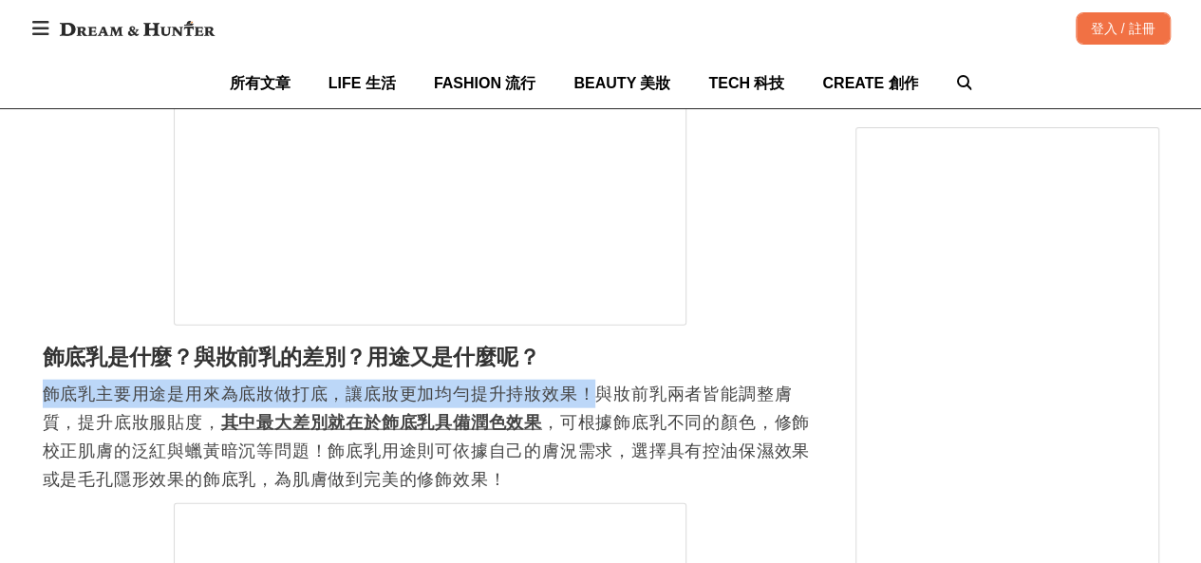
scroll to position [0, 774]
drag, startPoint x: 46, startPoint y: 401, endPoint x: 602, endPoint y: 396, distance: 556.2
click at [602, 396] on p "飾底乳主要用途是用來為底妝做打底，讓底妝更加均勻提升持妝效果！與妝前乳兩者皆能調整膚質，提升底妝服貼度， 其中最大差別就在於飾底乳具備潤色效果 ，可根據飾底乳…" at bounding box center [430, 437] width 774 height 114
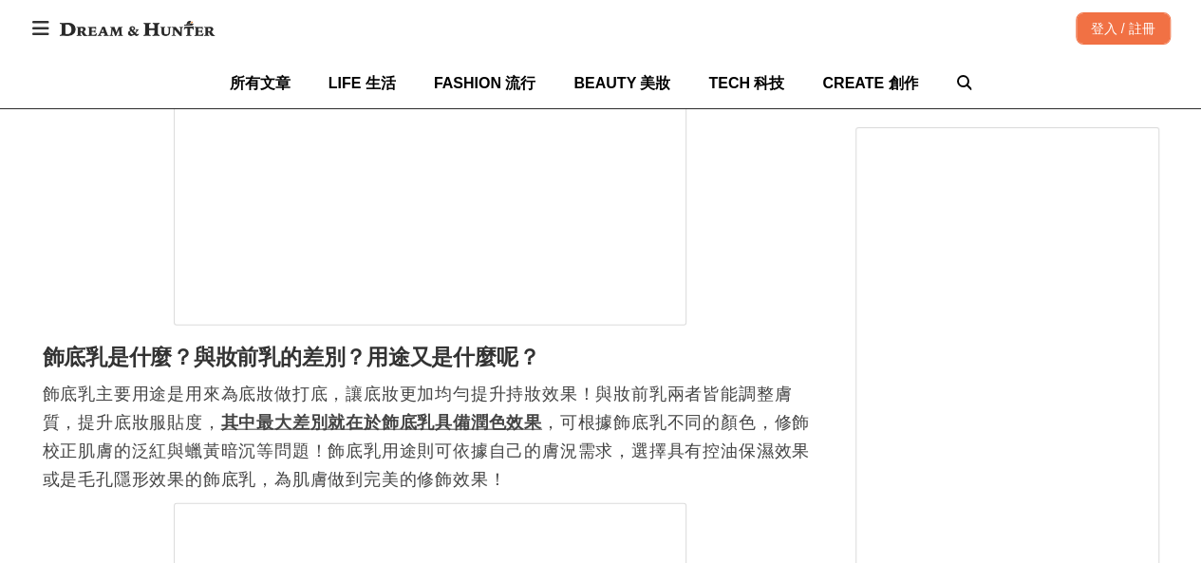
click at [657, 405] on p "飾底乳主要用途是用來為底妝做打底，讓底妝更加均勻提升持妝效果！與妝前乳兩者皆能調整膚質，提升底妝服貼度， 其中最大差別就在於飾底乳具備潤色效果 ，可根據飾底乳…" at bounding box center [430, 437] width 774 height 114
drag, startPoint x: 83, startPoint y: 426, endPoint x: 235, endPoint y: 431, distance: 152.9
click at [235, 431] on p "飾底乳主要用途是用來為底妝做打底，讓底妝更加均勻提升持妝效果！與妝前乳兩者皆能調整膚質，提升底妝服貼度， 其中最大差別就在於飾底乳具備潤色效果 ，可根據飾底乳…" at bounding box center [430, 437] width 774 height 114
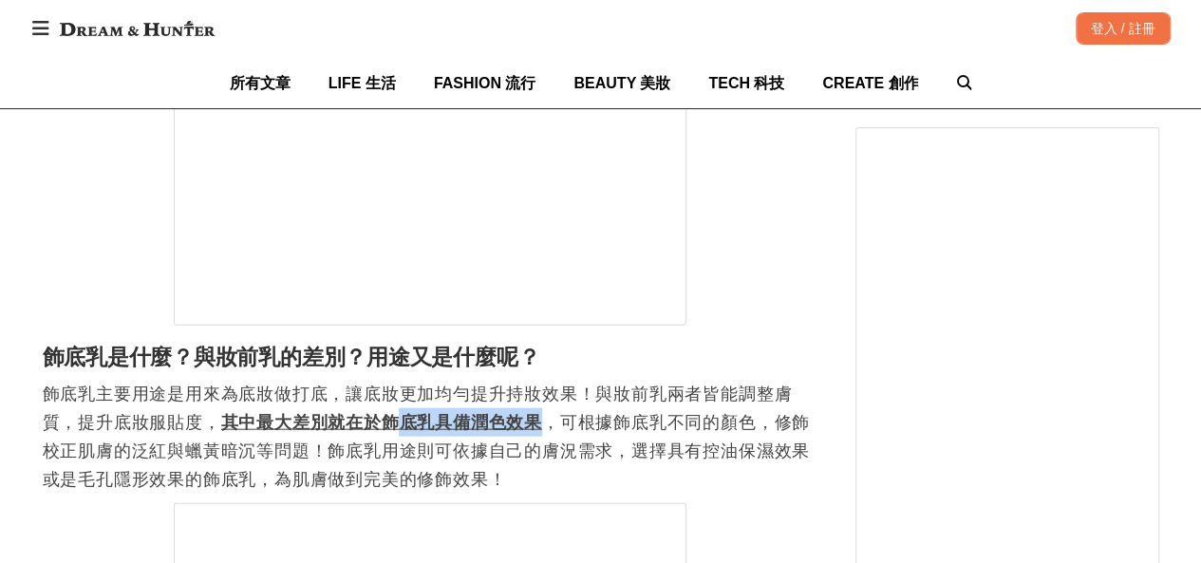
drag, startPoint x: 407, startPoint y: 430, endPoint x: 547, endPoint y: 431, distance: 139.5
click at [547, 431] on p "飾底乳主要用途是用來為底妝做打底，讓底妝更加均勻提升持妝效果！與妝前乳兩者皆能調整膚質，提升底妝服貼度， 其中最大差別就在於飾底乳具備潤色效果 ，可根據飾底乳…" at bounding box center [430, 437] width 774 height 114
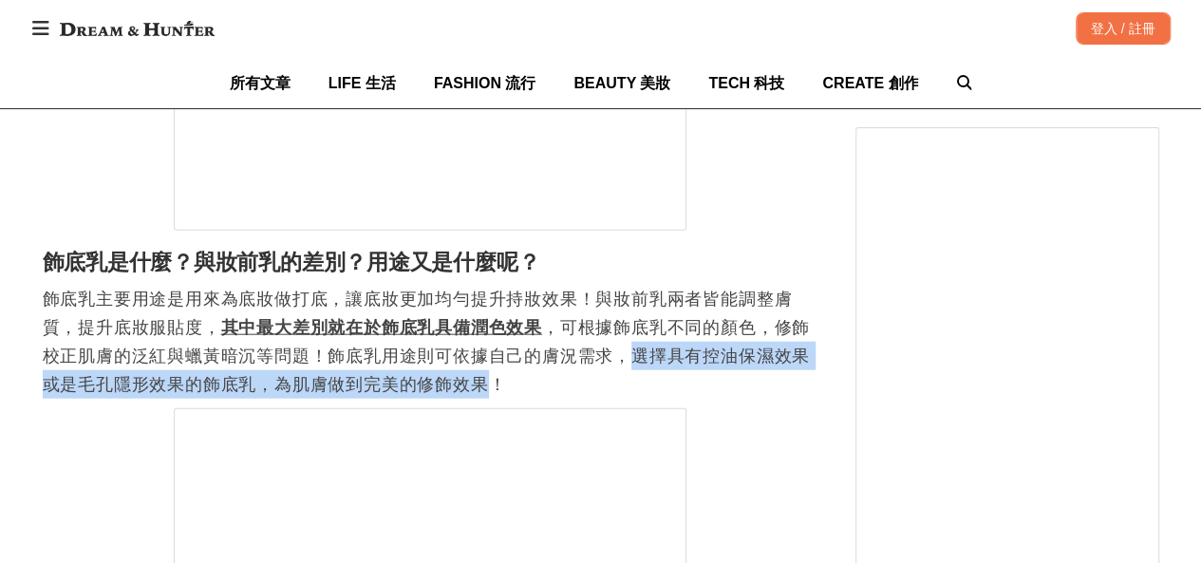
scroll to position [0, 774]
drag, startPoint x: 636, startPoint y: 363, endPoint x: 512, endPoint y: 394, distance: 128.0
click at [512, 394] on p "飾底乳主要用途是用來為底妝做打底，讓底妝更加均勻提升持妝效果！與妝前乳兩者皆能調整膚質，提升底妝服貼度， 其中最大差別就在於飾底乳具備潤色效果 ，可根據飾底乳…" at bounding box center [430, 342] width 774 height 114
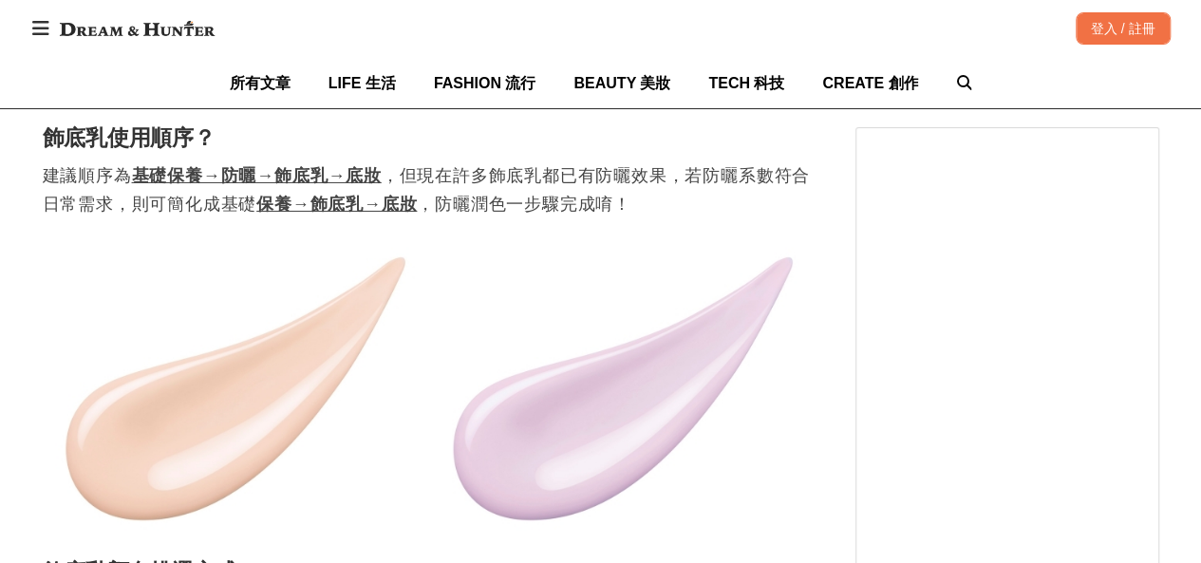
scroll to position [0, 0]
drag, startPoint x: 283, startPoint y: 179, endPoint x: 351, endPoint y: 184, distance: 68.5
click at [312, 183] on u "基礎保養→防曬→飾底乳→底妝" at bounding box center [257, 175] width 250 height 19
click at [354, 183] on u "基礎保養→防曬→飾底乳→底妝" at bounding box center [257, 175] width 250 height 19
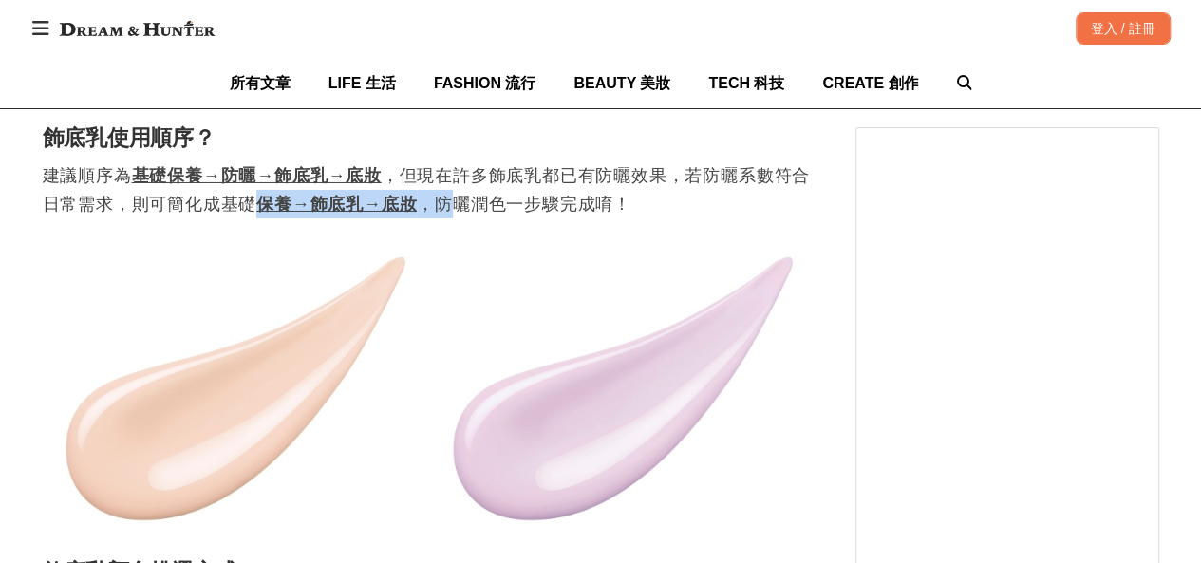
drag, startPoint x: 261, startPoint y: 214, endPoint x: 449, endPoint y: 214, distance: 187.9
click at [449, 214] on p "建議順序為 基礎保養→防曬→飾底乳→底妝 ，但現在許多飾底乳都已有防曬效果，若防曬系數符合日常需求，則可簡化成基礎 保養→飾底乳→底妝 ，防曬潤色一步驟完成唷！" at bounding box center [430, 189] width 774 height 57
click at [554, 265] on img at bounding box center [430, 387] width 774 height 309
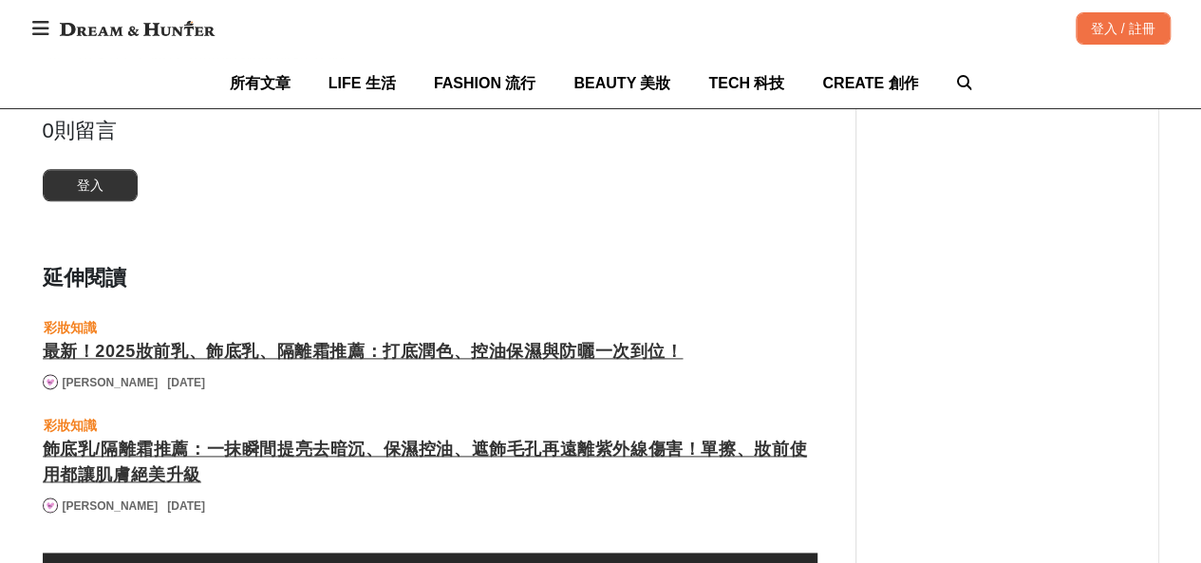
scroll to position [0, 774]
